Goal: Transaction & Acquisition: Purchase product/service

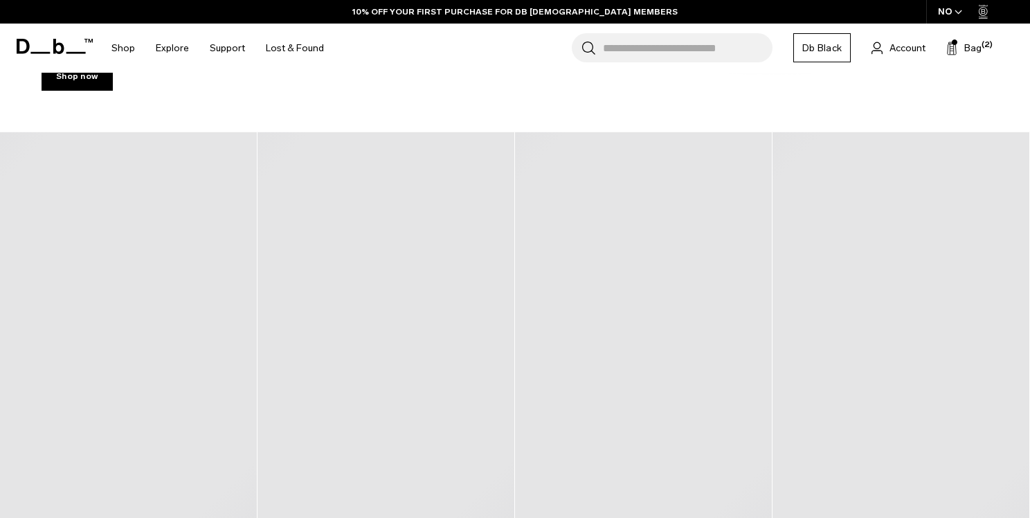
scroll to position [350, 0]
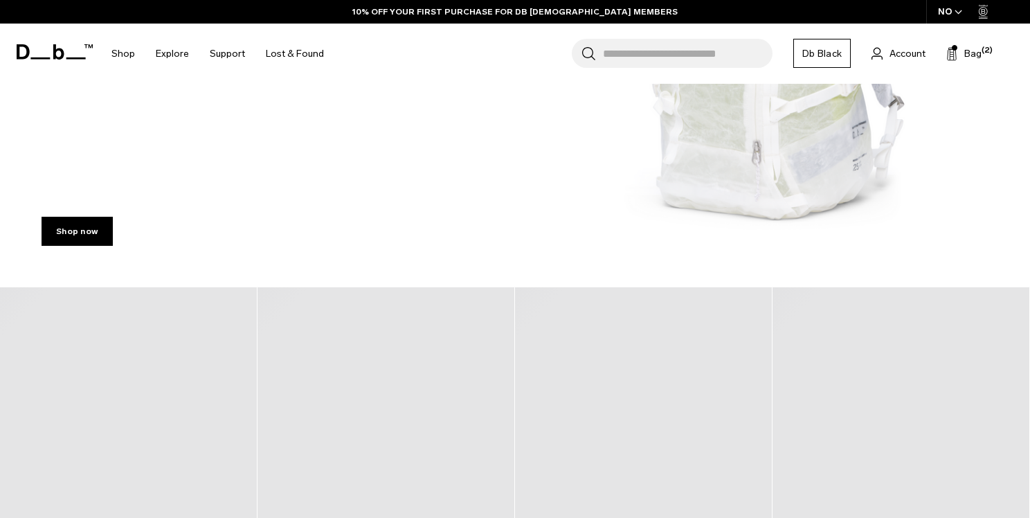
click at [722, 193] on div "Shop now" at bounding box center [515, 229] width 1030 height 118
click at [76, 232] on link "Shop now" at bounding box center [77, 231] width 71 height 29
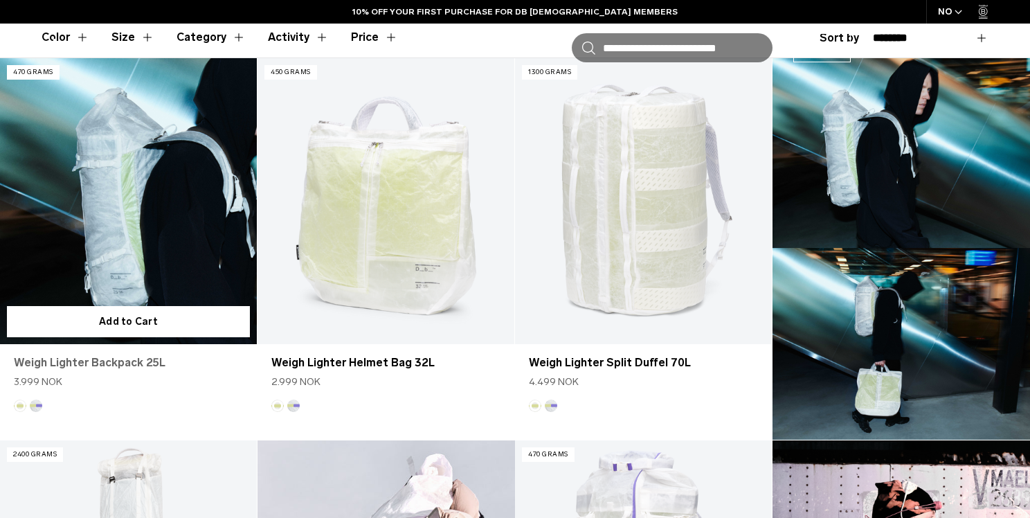
scroll to position [433, 0]
click at [101, 365] on link "Weigh Lighter Backpack 25L" at bounding box center [128, 362] width 229 height 17
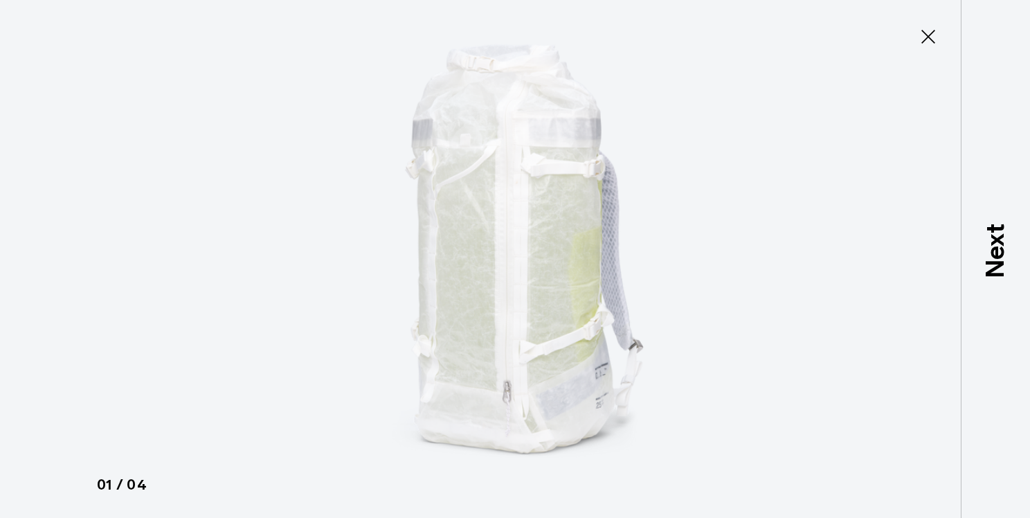
click at [929, 37] on icon at bounding box center [928, 37] width 14 height 14
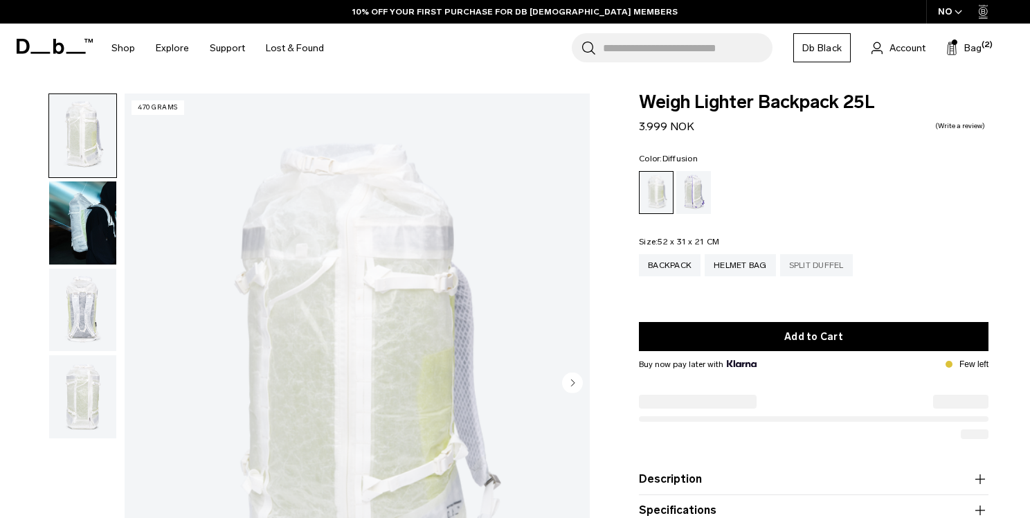
scroll to position [319, 0]
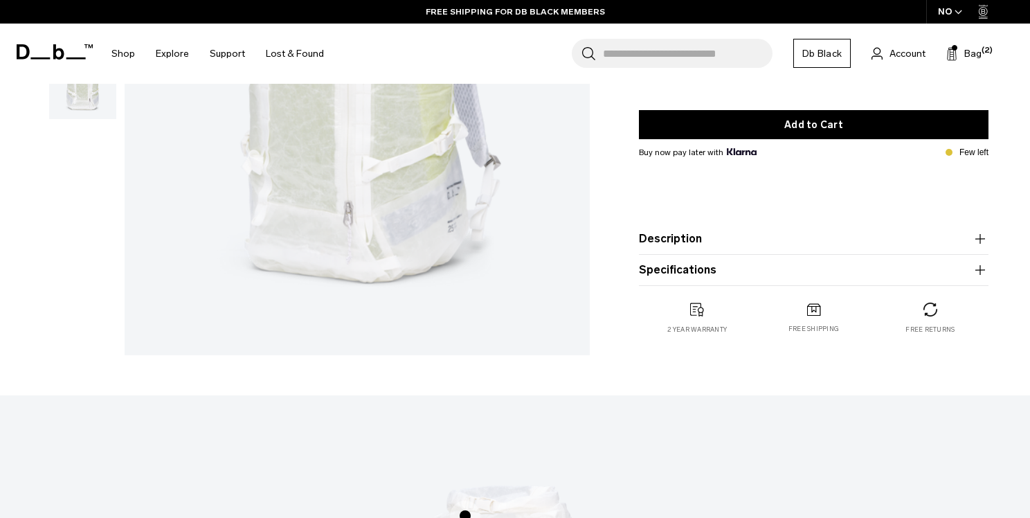
click at [867, 274] on button "Specifications" at bounding box center [814, 270] width 350 height 17
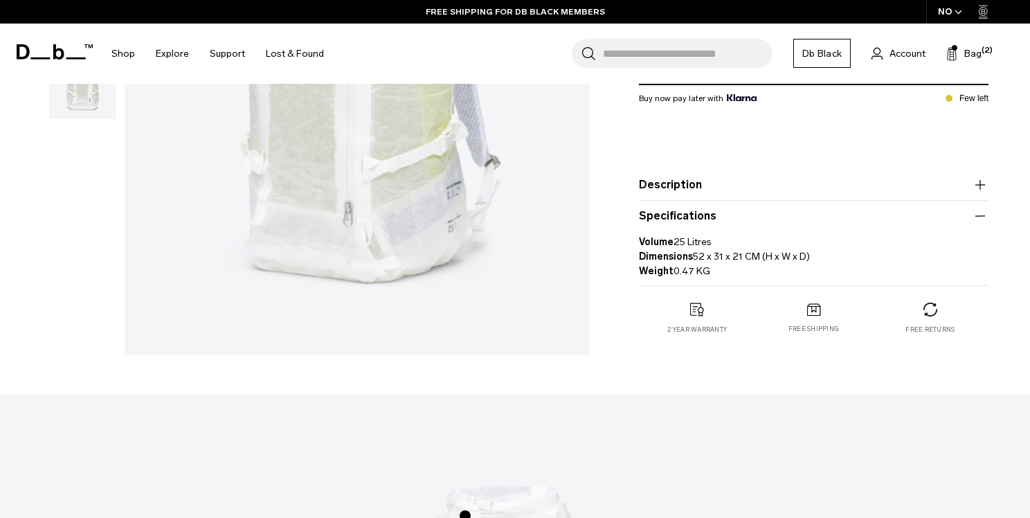
click at [840, 188] on button "Description" at bounding box center [814, 184] width 350 height 17
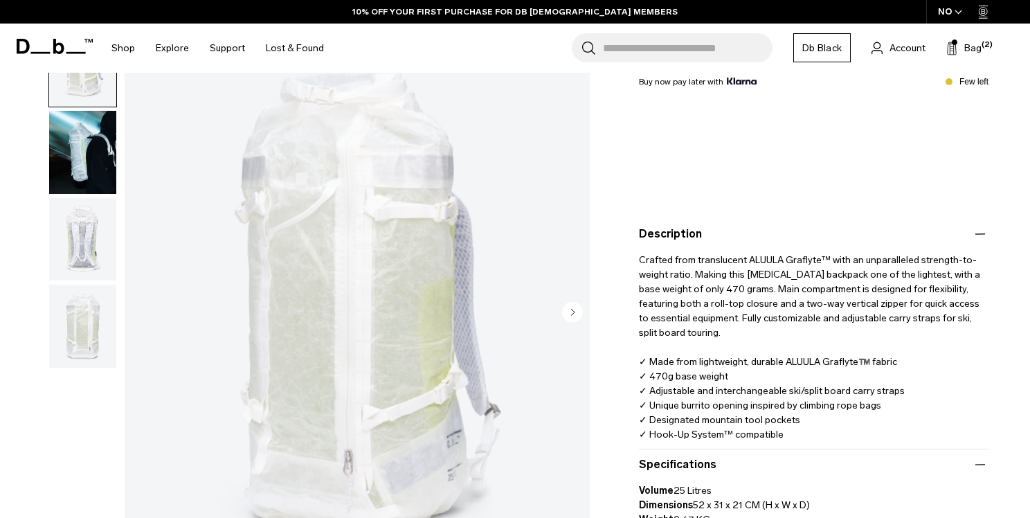
scroll to position [0, 0]
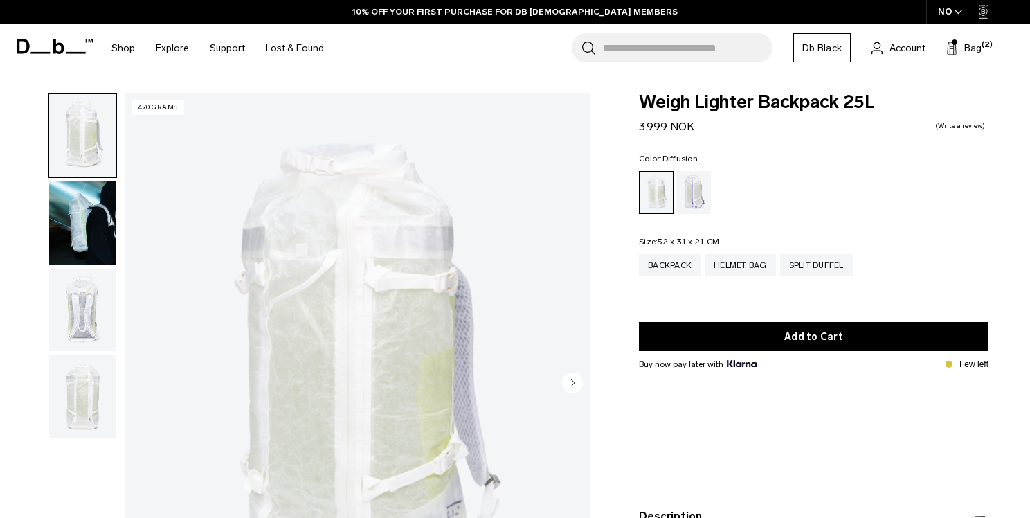
click at [958, 18] on div "NO" at bounding box center [950, 12] width 48 height 24
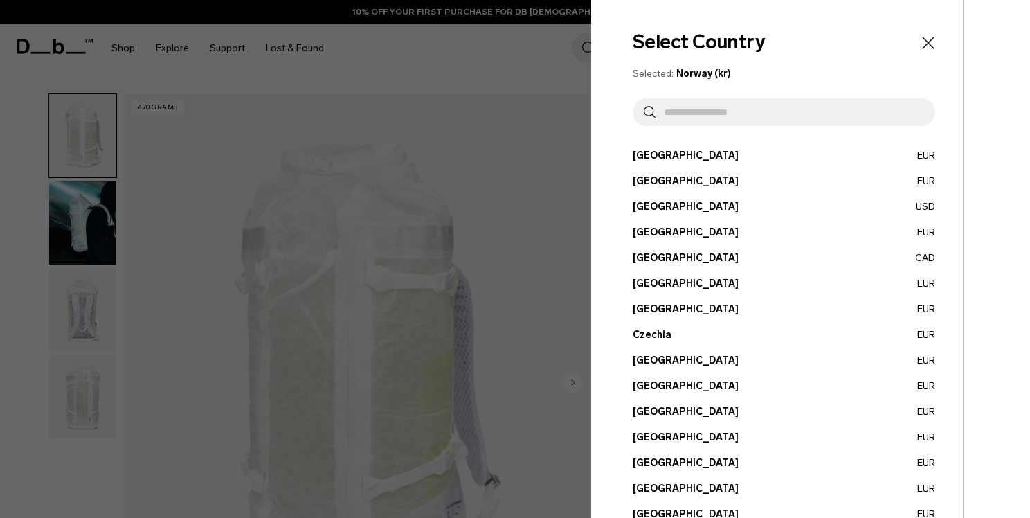
click at [729, 114] on input "text" at bounding box center [789, 112] width 269 height 28
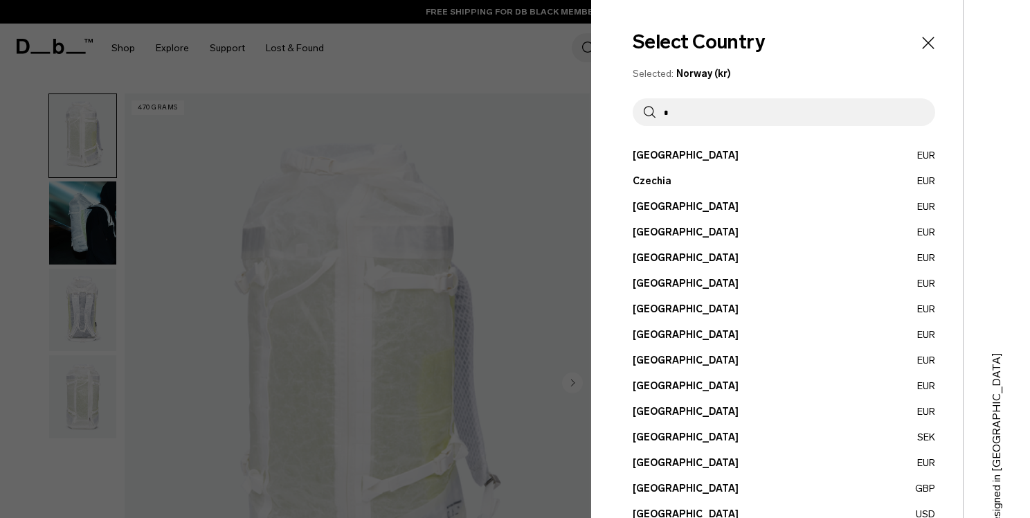
type input "*"
click at [668, 282] on button "Germany EUR" at bounding box center [784, 283] width 302 height 15
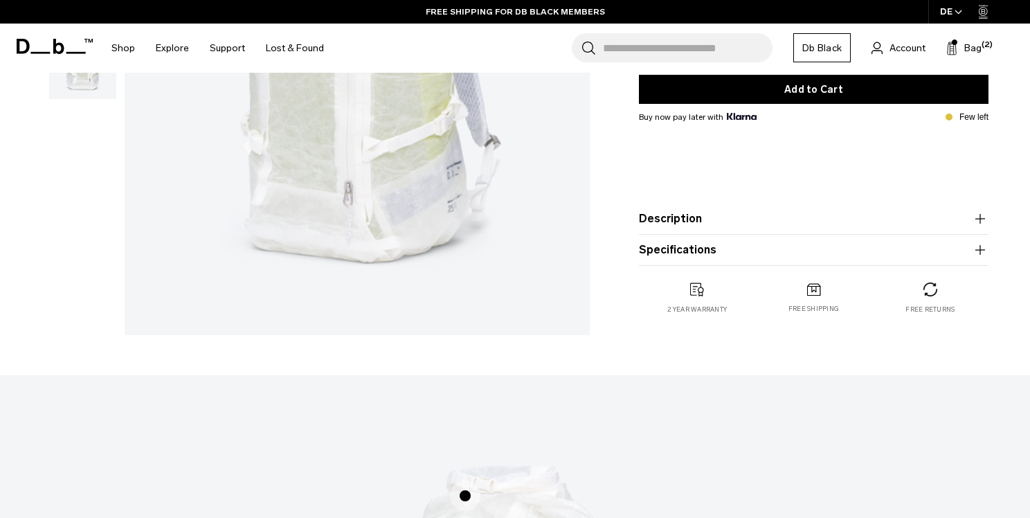
click at [832, 210] on button "Description" at bounding box center [814, 218] width 350 height 17
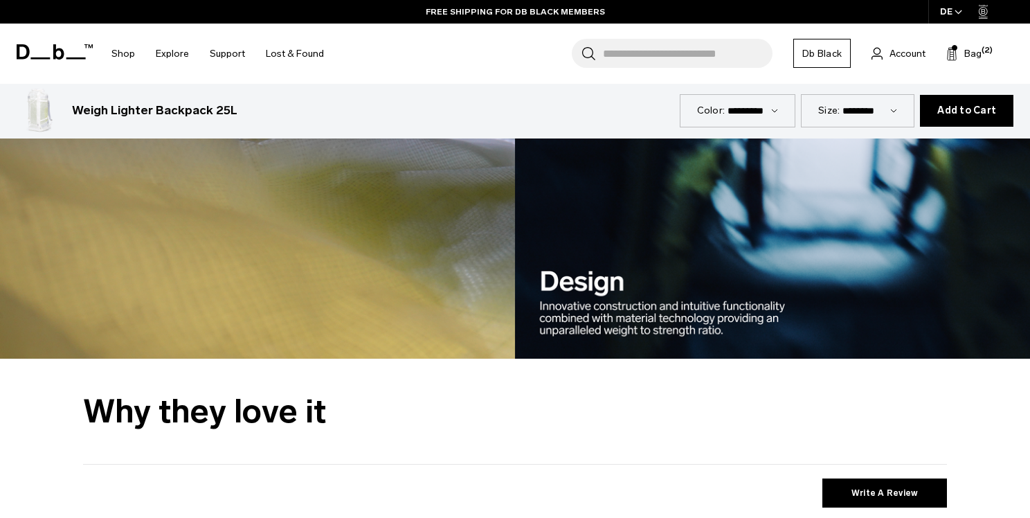
scroll to position [1996, 0]
